Goal: Transaction & Acquisition: Download file/media

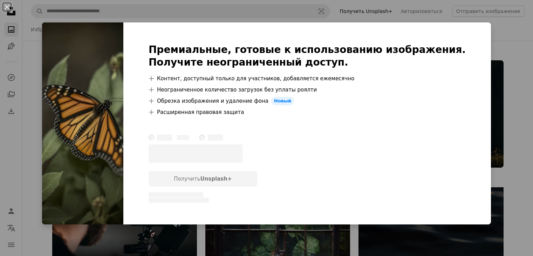
scroll to position [351, 0]
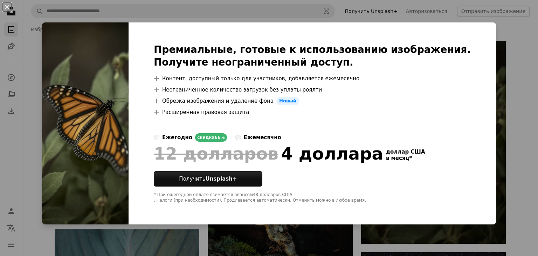
click at [97, 170] on img at bounding box center [85, 123] width 87 height 202
drag, startPoint x: 7, startPoint y: 7, endPoint x: 10, endPoint y: 13, distance: 6.0
click at [7, 7] on button "An X shape" at bounding box center [7, 7] width 8 height 8
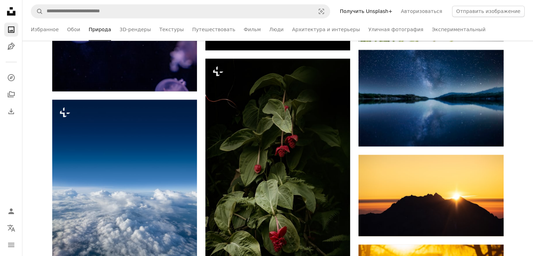
scroll to position [17388, 0]
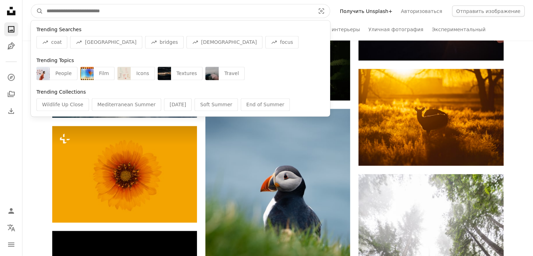
click at [52, 10] on input "Найти визуальные материалы на сайте" at bounding box center [178, 11] width 270 height 13
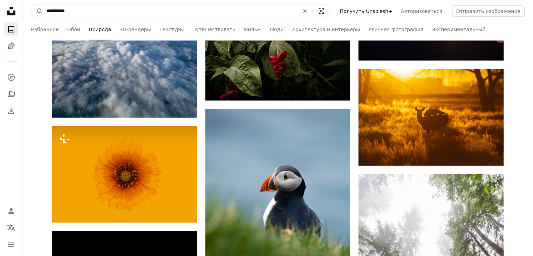
type input "**********"
click at [330, 11] on icon "Visual search" at bounding box center [321, 11] width 17 height 7
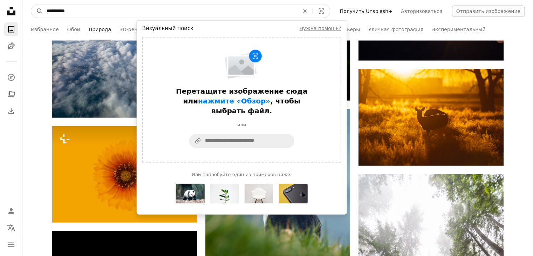
click at [273, 14] on input "**********" at bounding box center [170, 11] width 254 height 13
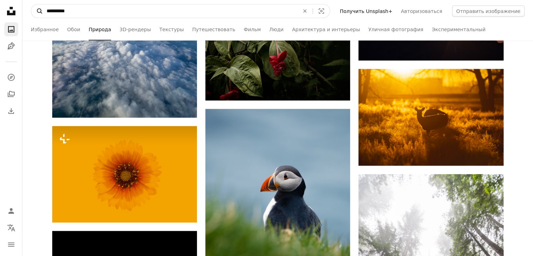
click at [39, 11] on icon "A magnifying glass" at bounding box center [37, 11] width 12 height 7
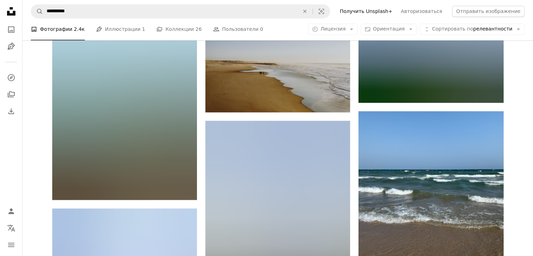
scroll to position [1230, 0]
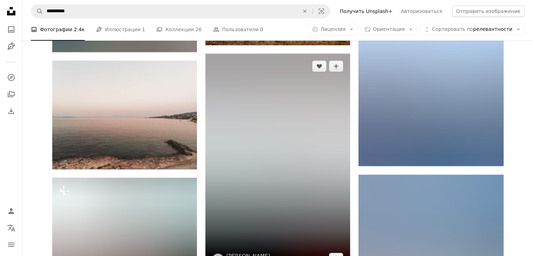
scroll to position [5156, 0]
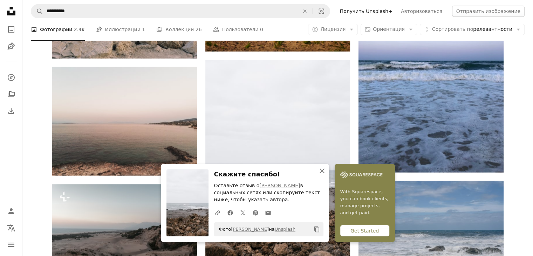
click at [325, 171] on icon "button" at bounding box center [322, 170] width 5 height 5
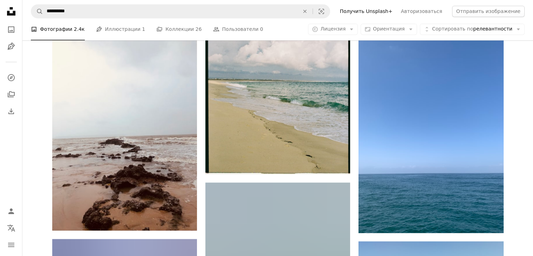
scroll to position [6418, 0]
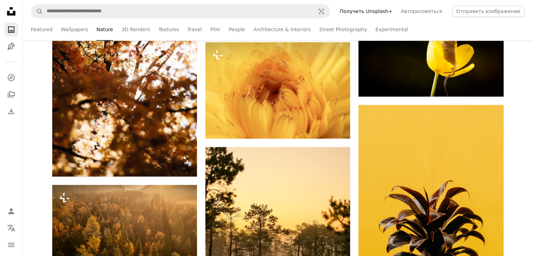
scroll to position [17388, 0]
